Goal: Check status

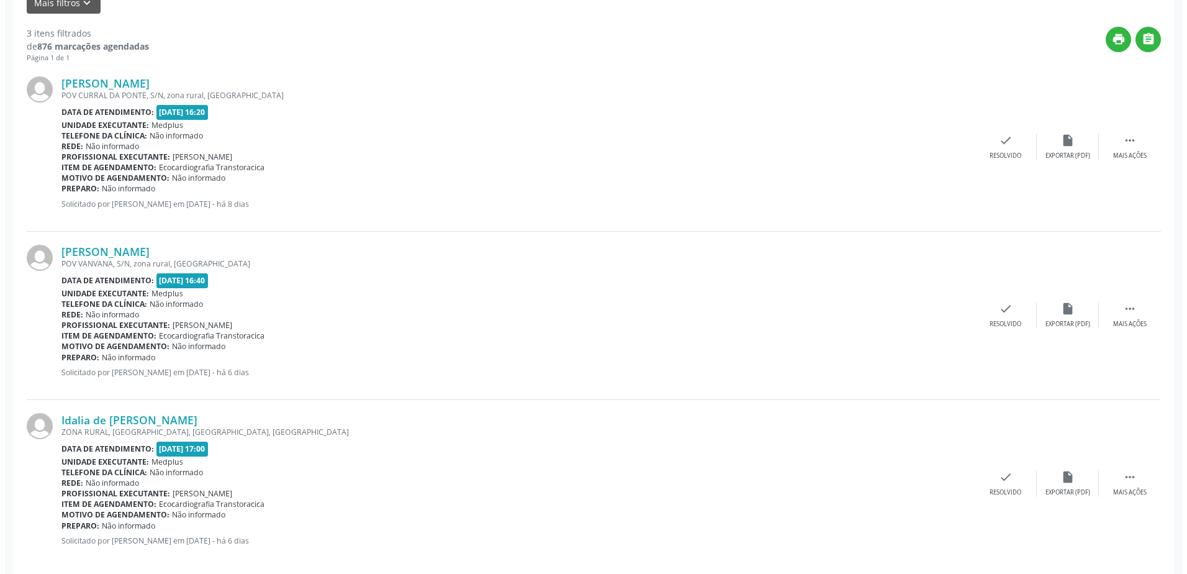
scroll to position [310, 0]
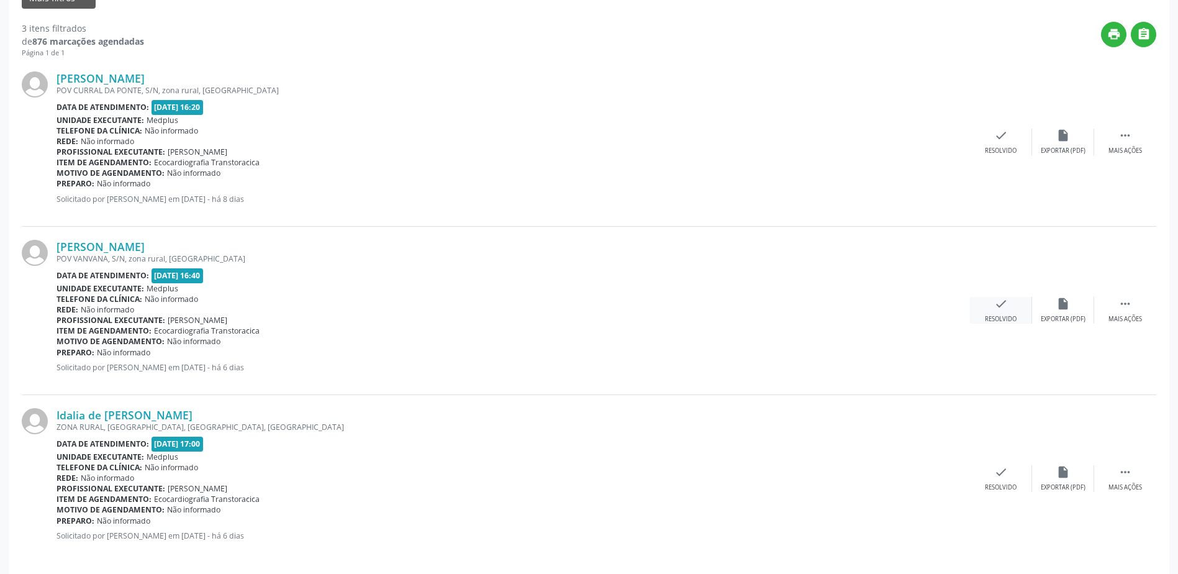
click at [1004, 314] on div "check Resolvido" at bounding box center [1001, 310] width 62 height 27
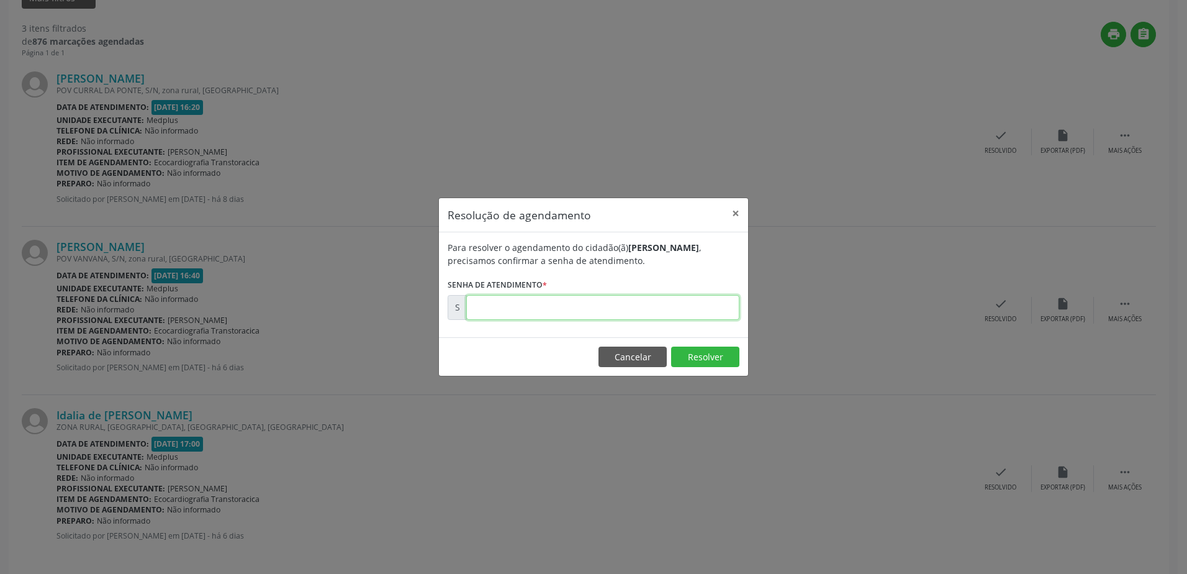
click at [484, 305] on input "text" at bounding box center [602, 307] width 273 height 25
type input "00175362"
click at [726, 358] on button "Resolver" at bounding box center [705, 356] width 68 height 21
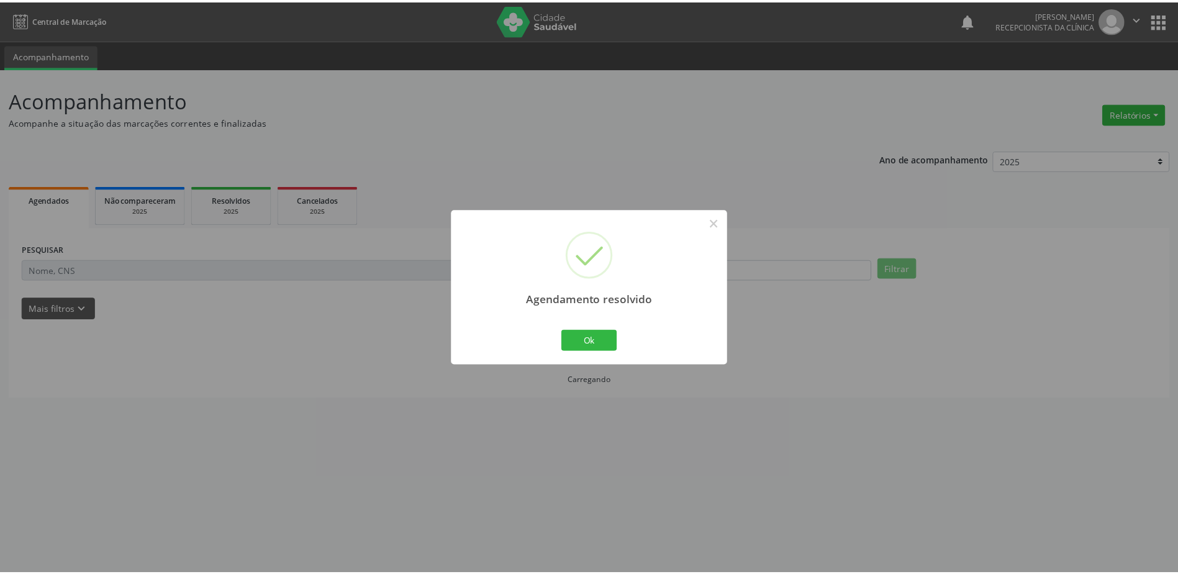
scroll to position [0, 0]
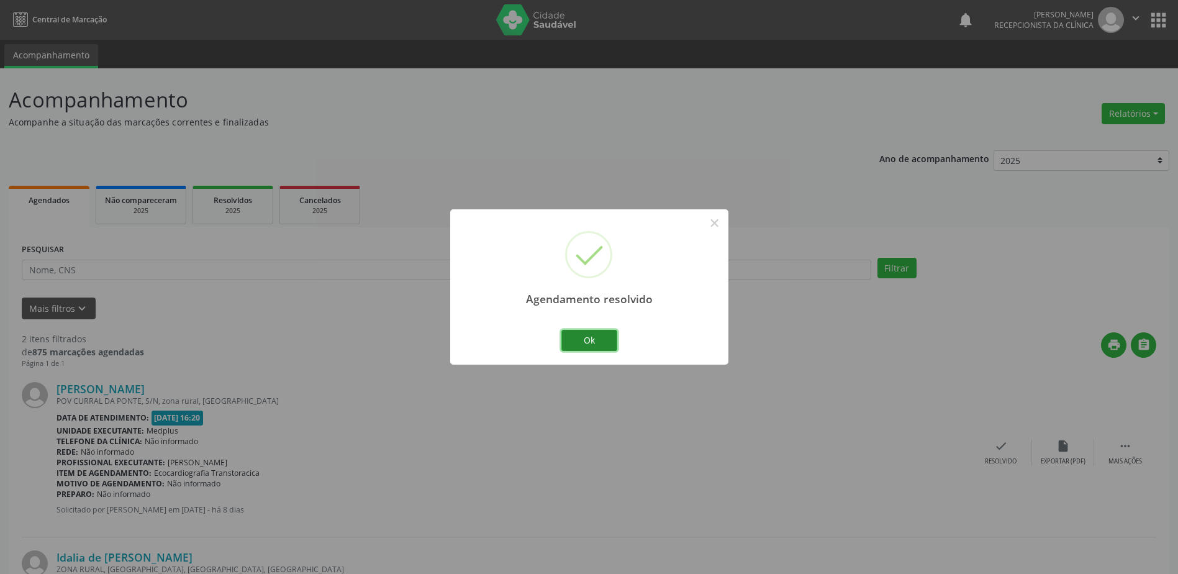
click at [590, 342] on button "Ok" at bounding box center [589, 340] width 56 height 21
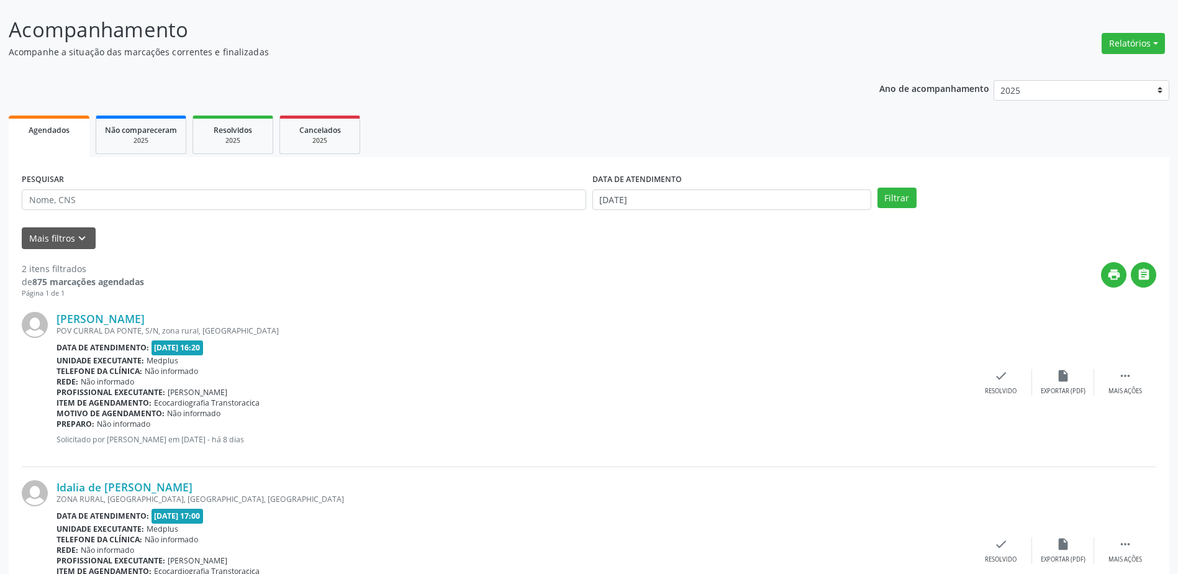
scroll to position [153, 0]
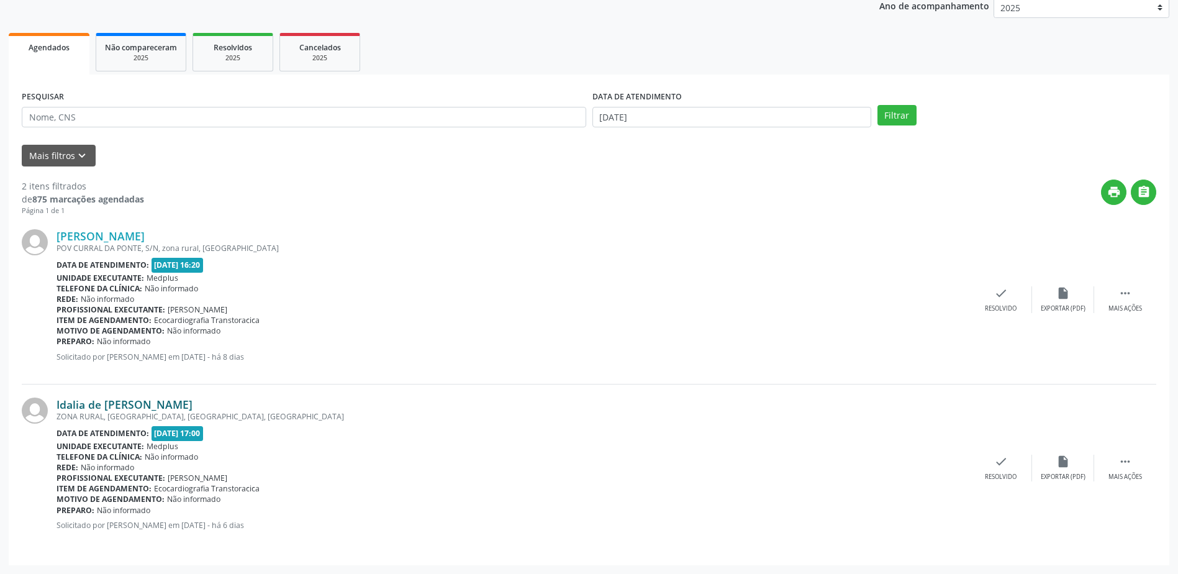
click at [140, 406] on link "Idalia de [PERSON_NAME]" at bounding box center [125, 404] width 136 height 14
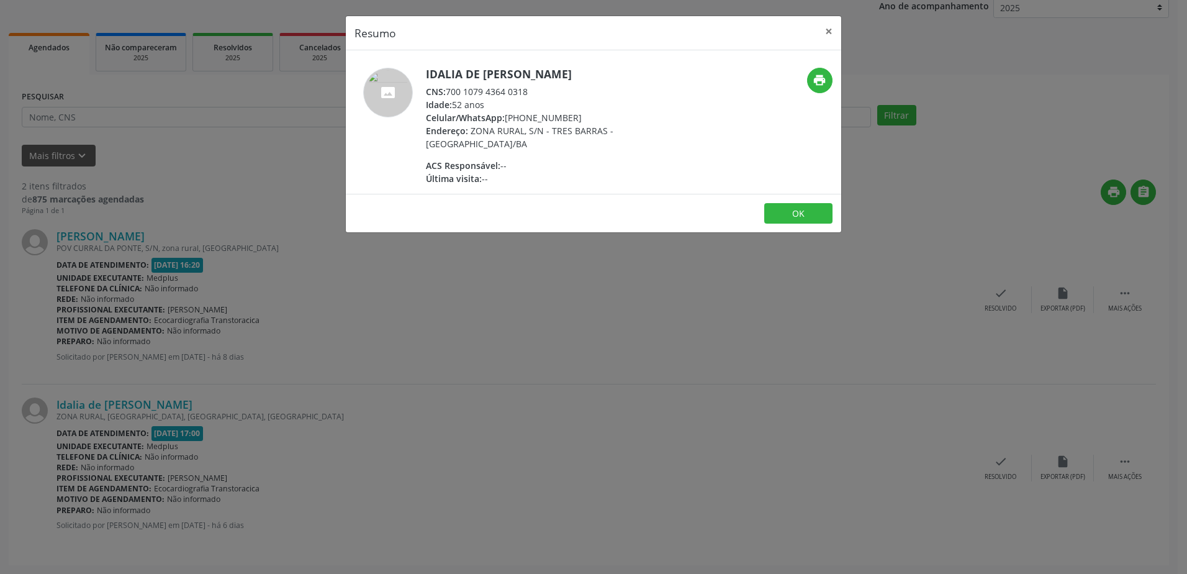
click at [525, 236] on div "Resumo × Idalia de [PERSON_NAME] CNS: 700 1079 4364 0318 Idade: 52 anos Celular…" at bounding box center [593, 287] width 1187 height 574
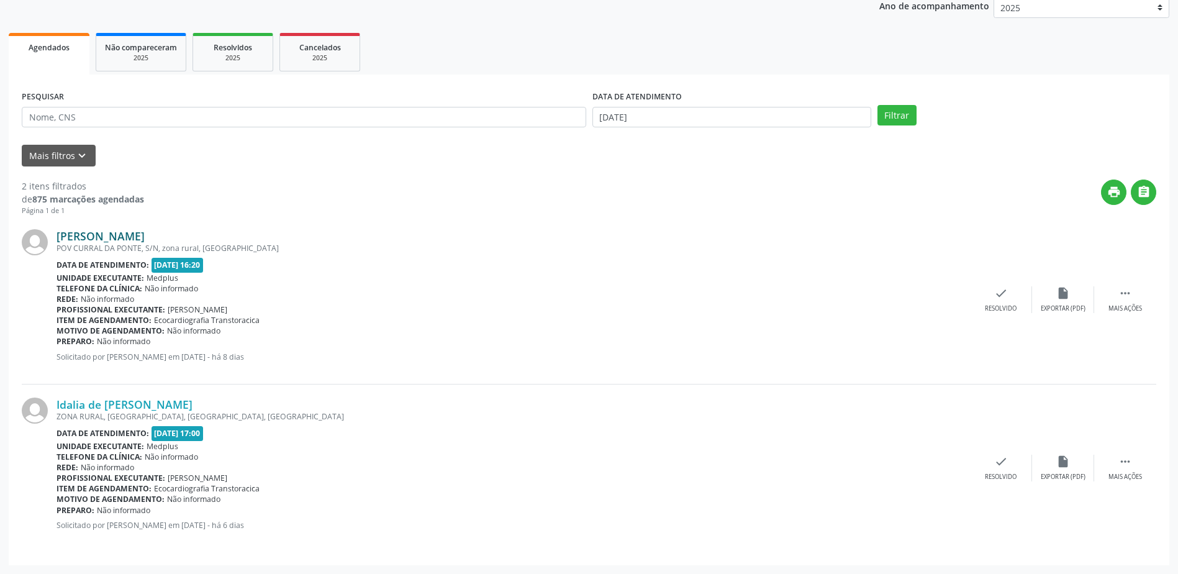
click at [106, 232] on link "[PERSON_NAME]" at bounding box center [101, 236] width 88 height 14
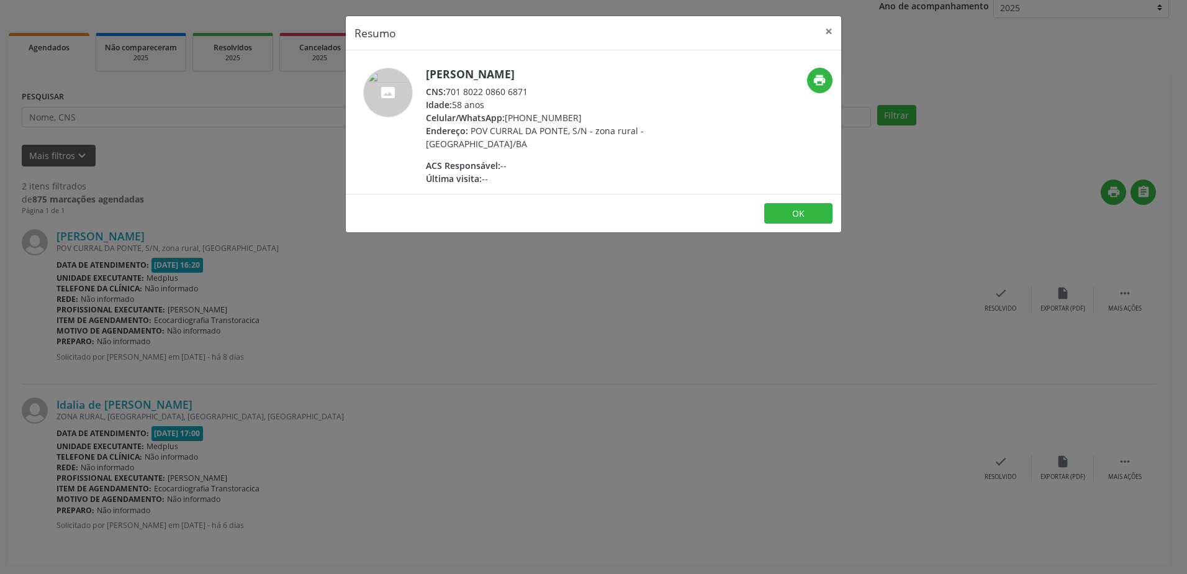
click at [494, 279] on div "Resumo × [PERSON_NAME] CNS: 701 8022 0860 6871 Idade: 58 anos Celular/WhatsApp:…" at bounding box center [593, 287] width 1187 height 574
